Goal: Task Accomplishment & Management: Manage account settings

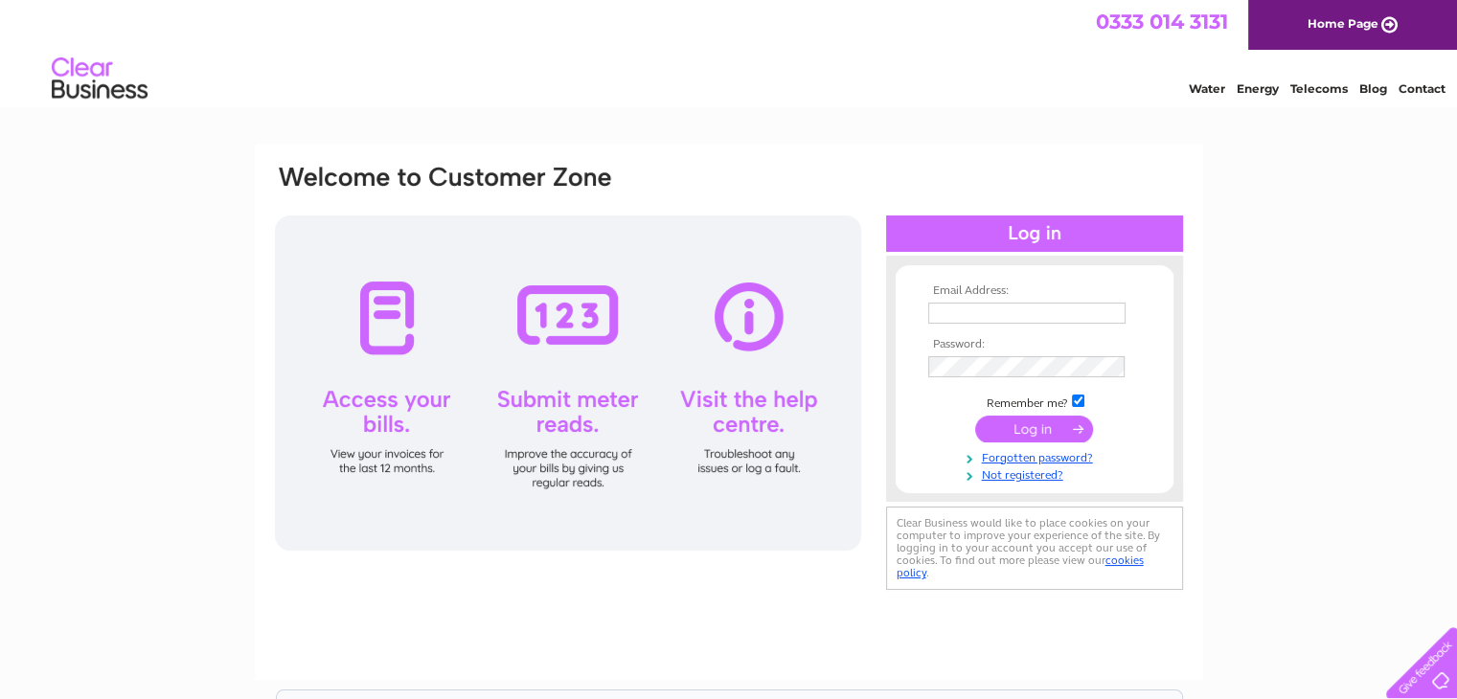
type input "[EMAIL_ADDRESS][DOMAIN_NAME]"
click at [1047, 421] on input "submit" at bounding box center [1034, 429] width 118 height 27
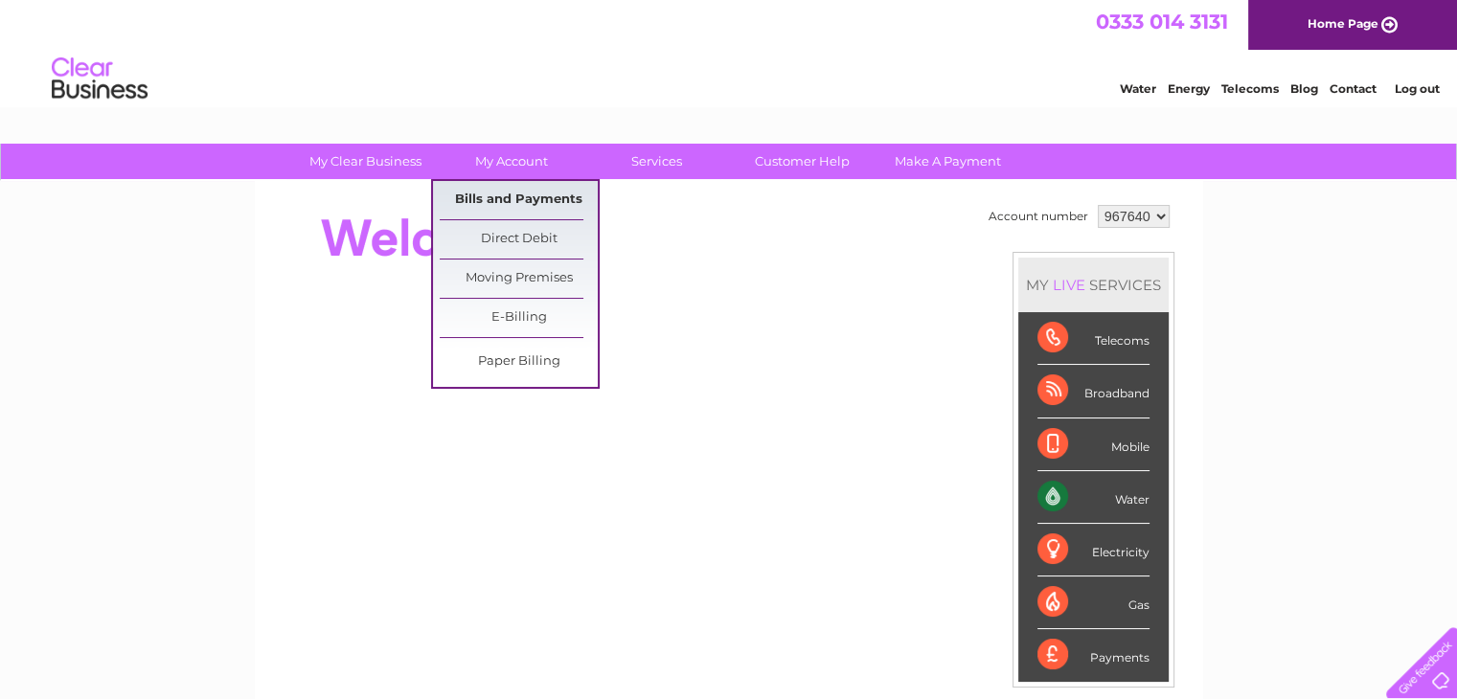
click at [530, 192] on link "Bills and Payments" at bounding box center [519, 200] width 158 height 38
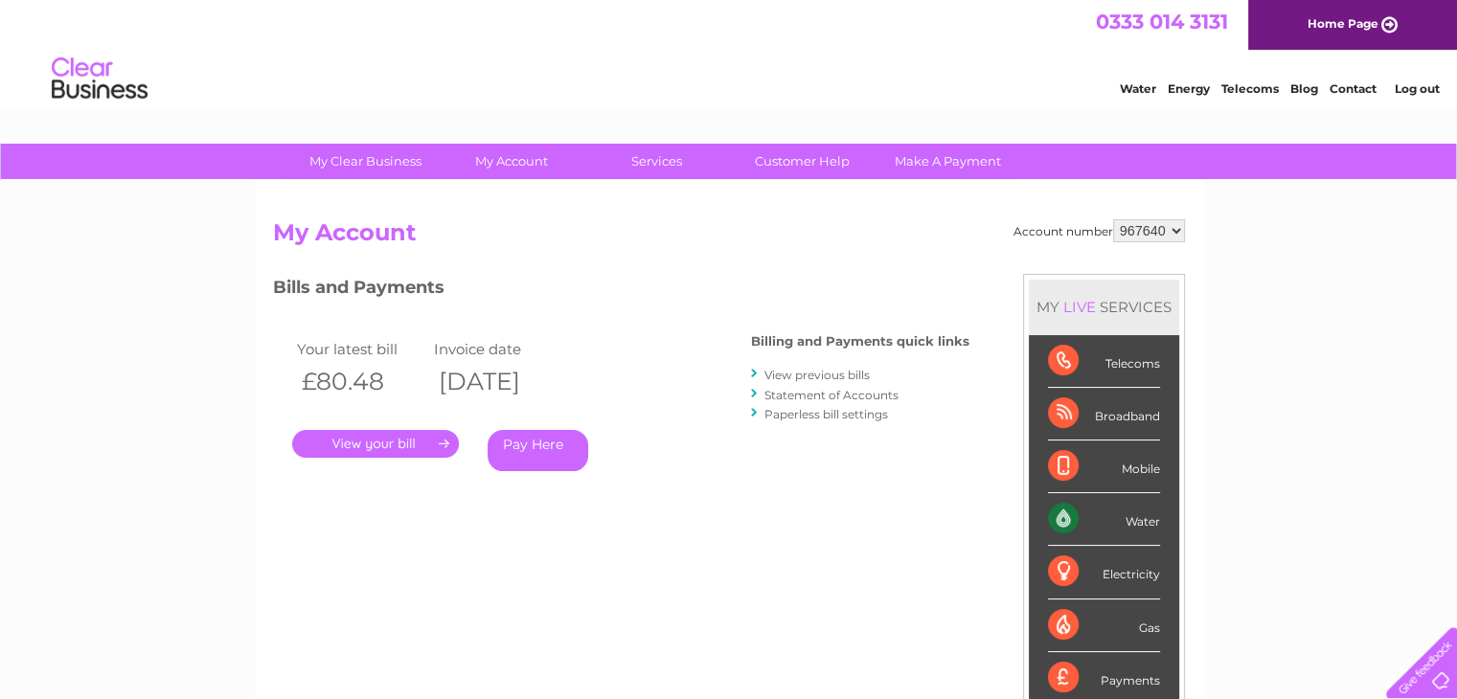
click at [410, 435] on link "." at bounding box center [375, 444] width 167 height 28
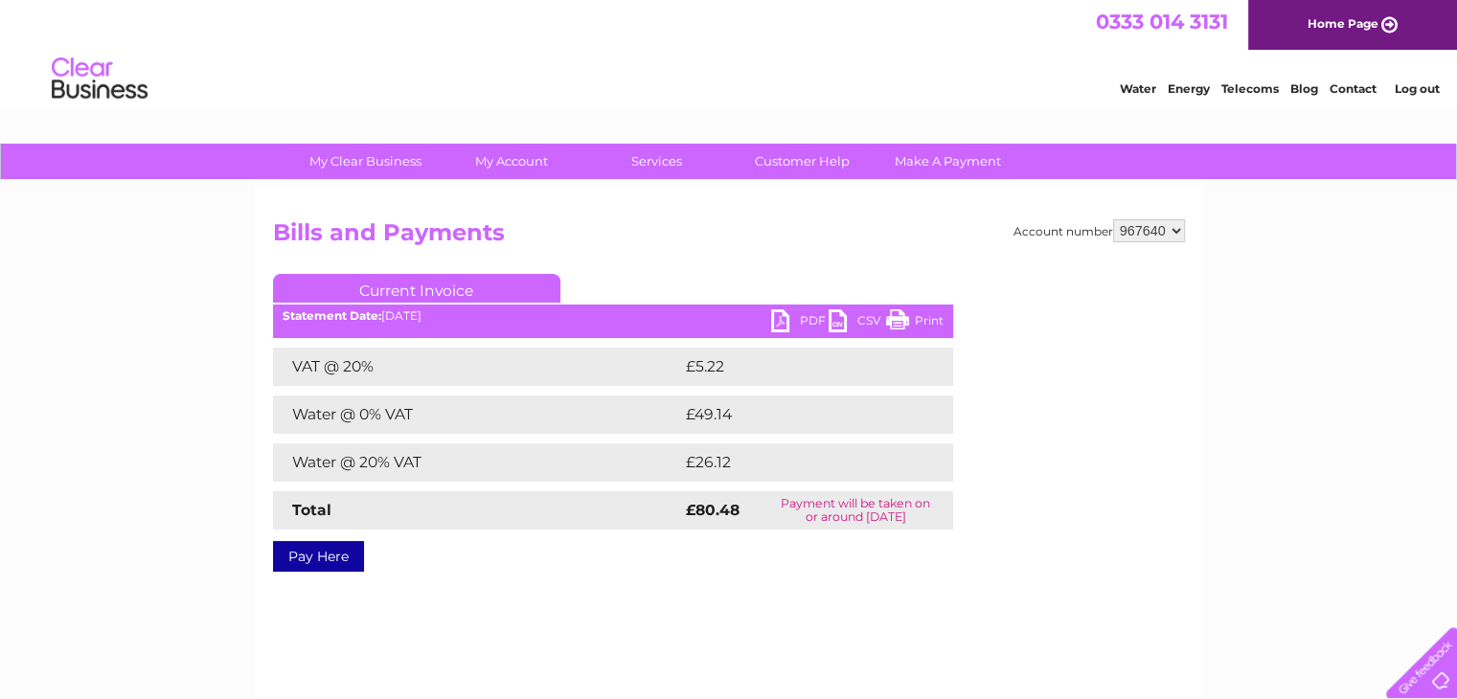
click at [801, 318] on link "PDF" at bounding box center [799, 323] width 57 height 28
